Goal: Check status: Check status

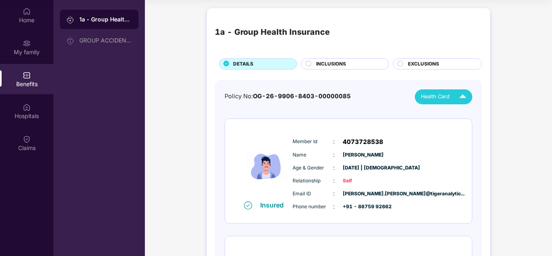
click at [318, 66] on span "INCLUSIONS" at bounding box center [331, 64] width 30 height 8
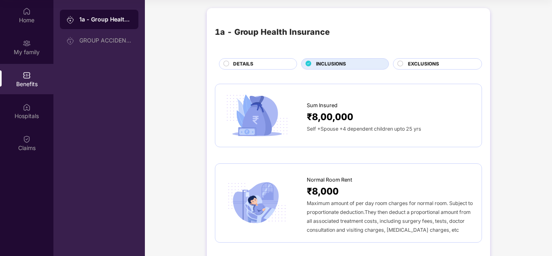
click at [439, 60] on span "EXCLUSIONS" at bounding box center [423, 64] width 31 height 8
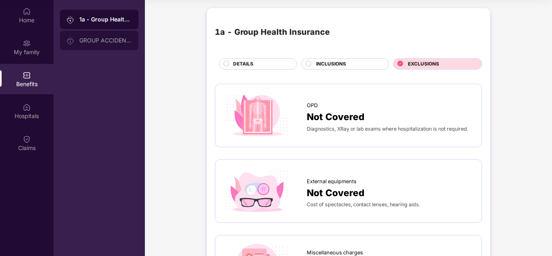
click at [107, 37] on div "GROUP ACCIDENTAL INSURANCE" at bounding box center [99, 40] width 79 height 19
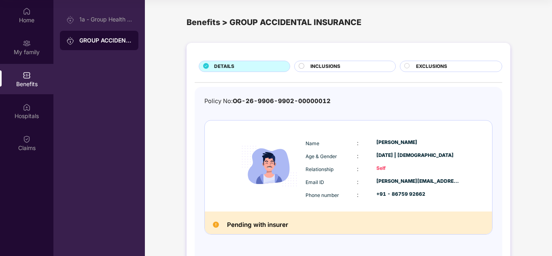
scroll to position [29, 0]
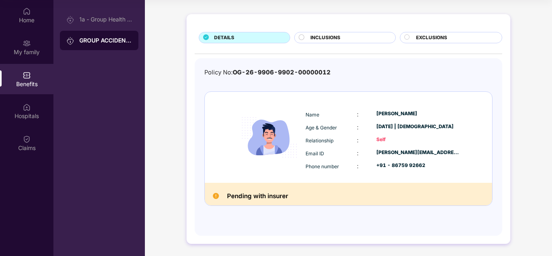
click at [225, 198] on div "Pending with insurer" at bounding box center [349, 194] width 288 height 23
click at [213, 196] on img at bounding box center [216, 196] width 6 height 6
click at [252, 196] on h2 "Pending with insurer" at bounding box center [257, 196] width 61 height 11
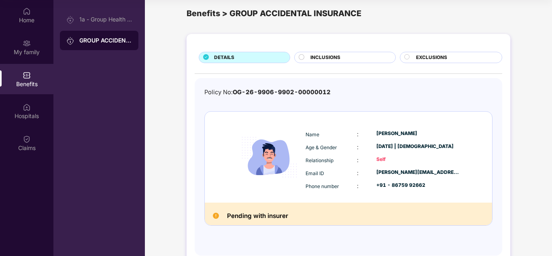
scroll to position [0, 0]
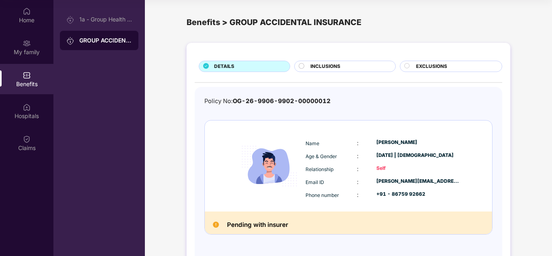
click at [350, 68] on div "INCLUSIONS" at bounding box center [349, 67] width 85 height 9
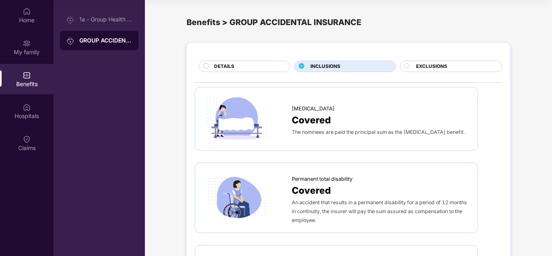
click at [456, 69] on div "EXCLUSIONS" at bounding box center [455, 67] width 86 height 9
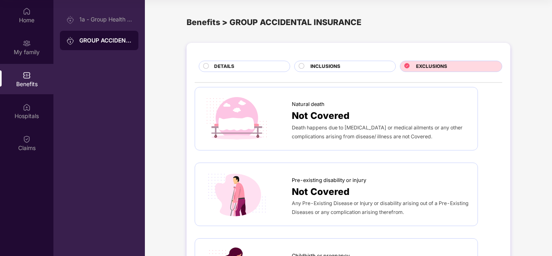
click at [369, 67] on div "INCLUSIONS" at bounding box center [349, 67] width 85 height 9
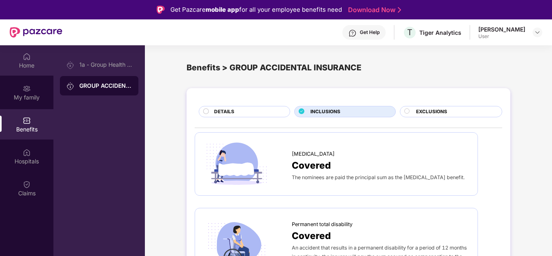
click at [52, 62] on div "Home" at bounding box center [26, 66] width 53 height 8
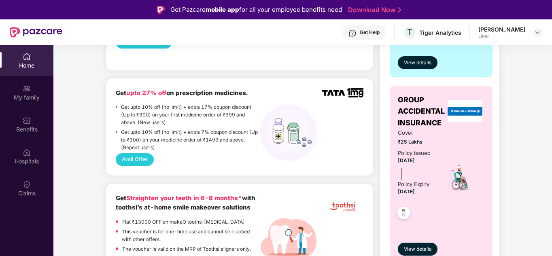
scroll to position [445, 0]
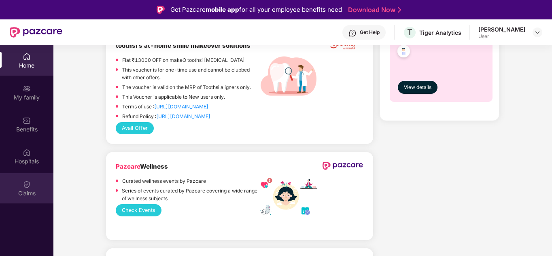
click at [28, 186] on img at bounding box center [27, 185] width 8 height 8
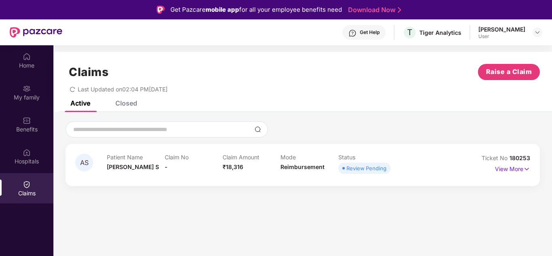
click at [533, 168] on div "AS Patient Name [PERSON_NAME] S Claim No - Claim Amount ₹18,316 Mode Reimbursem…" at bounding box center [303, 165] width 475 height 42
click at [528, 169] on img at bounding box center [527, 169] width 7 height 9
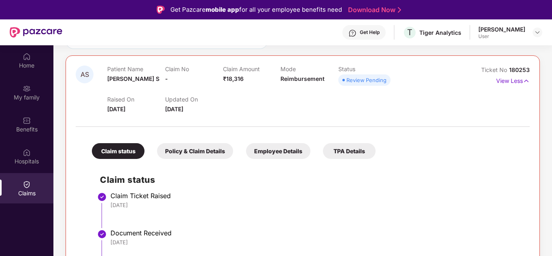
scroll to position [94, 0]
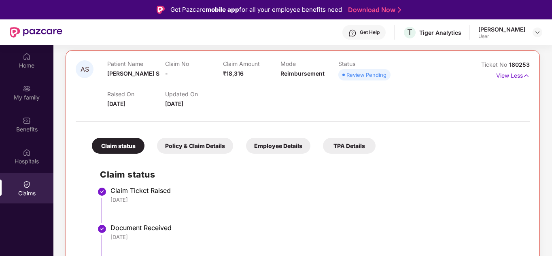
click at [199, 141] on div "Policy & Claim Details" at bounding box center [195, 146] width 76 height 16
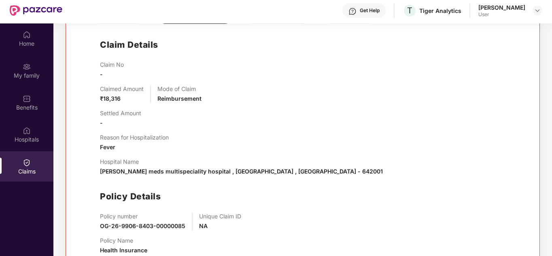
scroll to position [0, 0]
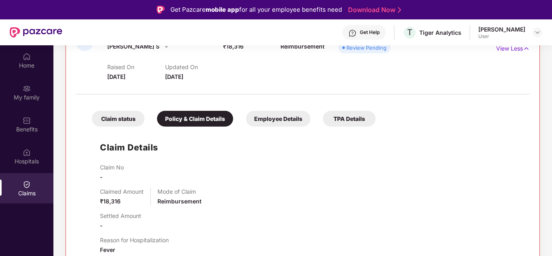
click at [274, 121] on div "Employee Details" at bounding box center [278, 119] width 64 height 16
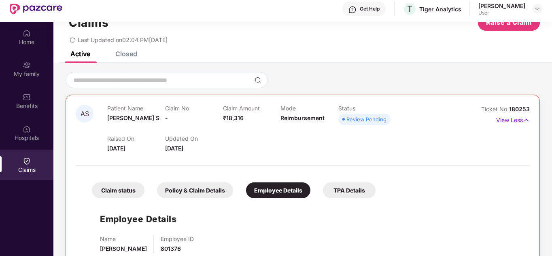
scroll to position [45, 0]
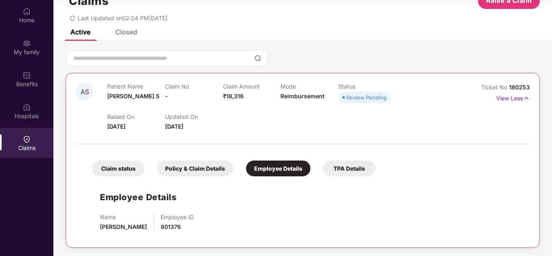
click at [358, 171] on div "TPA Details" at bounding box center [349, 169] width 53 height 16
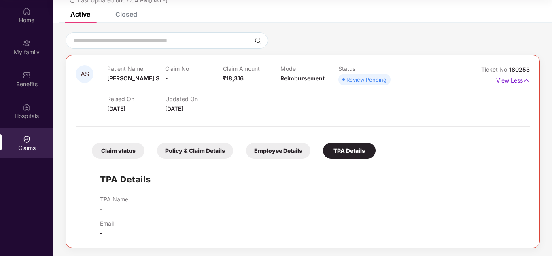
click at [109, 154] on div "Claim status" at bounding box center [118, 151] width 53 height 16
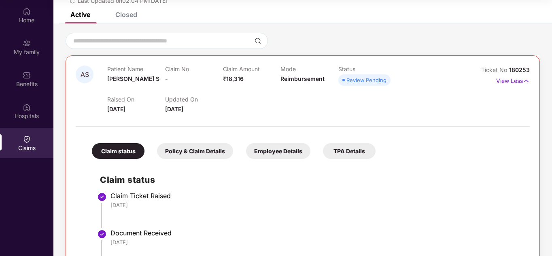
scroll to position [0, 0]
